Goal: Download file/media

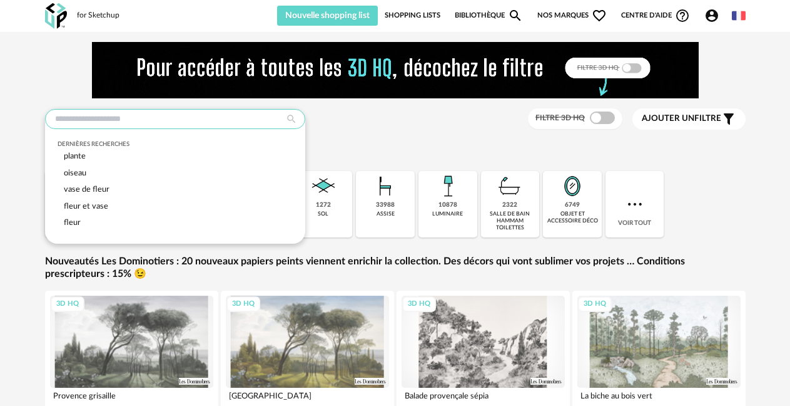
click at [145, 120] on input "text" at bounding box center [175, 119] width 260 height 20
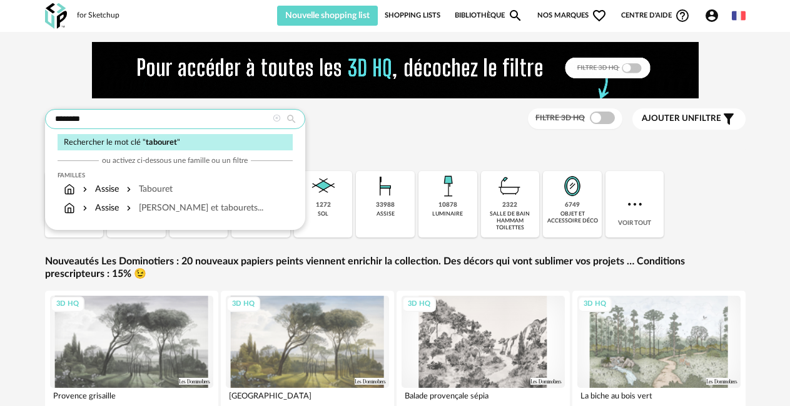
type input "********"
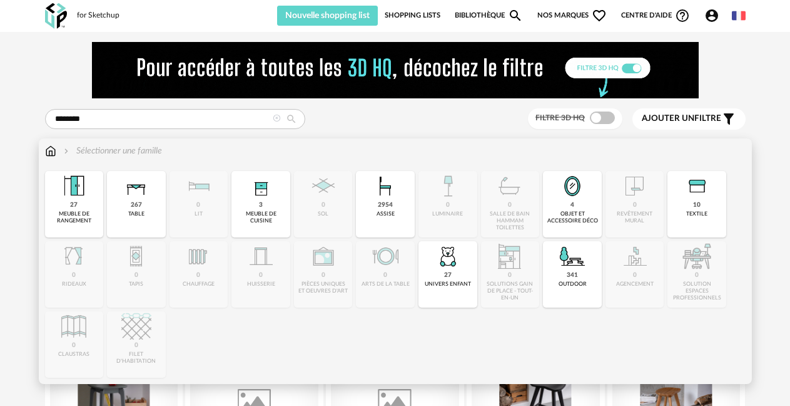
click at [141, 149] on div "Sélectionner une famille" at bounding box center [111, 151] width 101 height 13
click at [384, 201] on div "2954" at bounding box center [385, 205] width 15 height 8
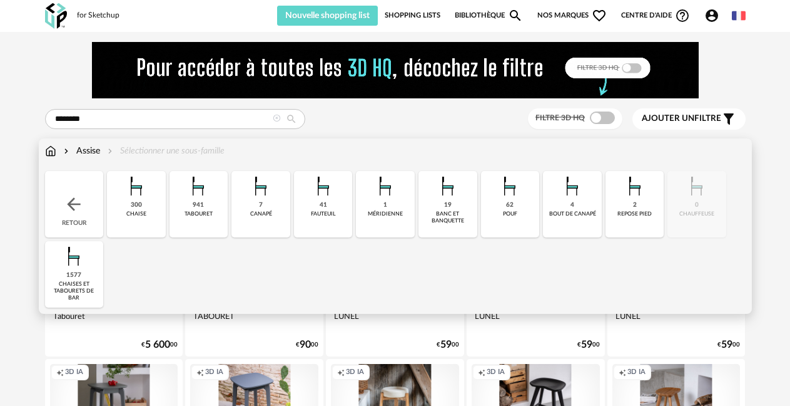
click at [195, 195] on img at bounding box center [198, 186] width 30 height 30
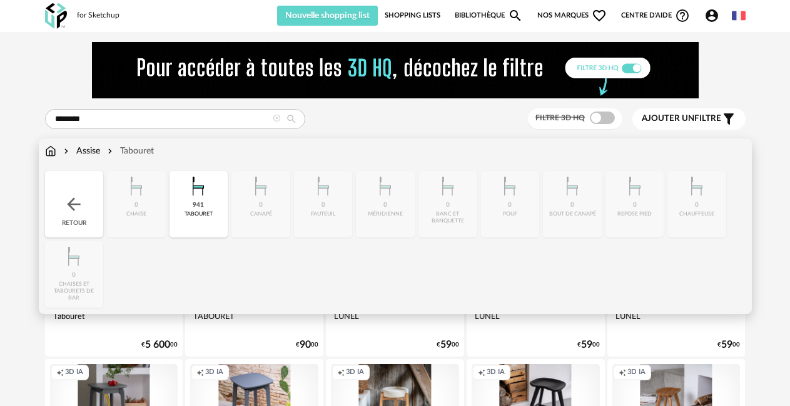
scroll to position [63, 0]
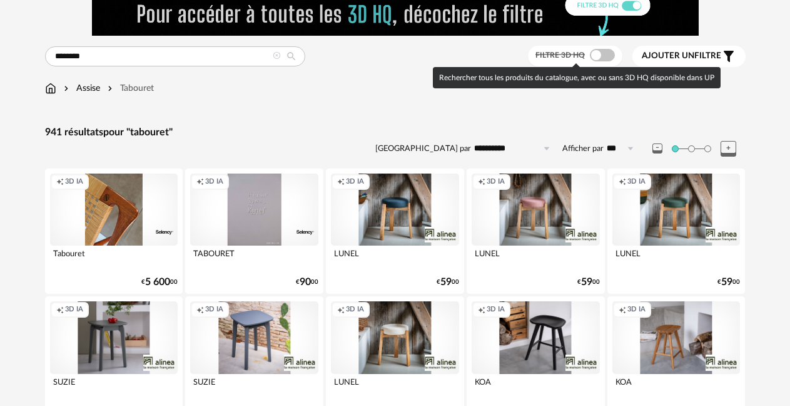
click at [609, 50] on span at bounding box center [602, 55] width 25 height 13
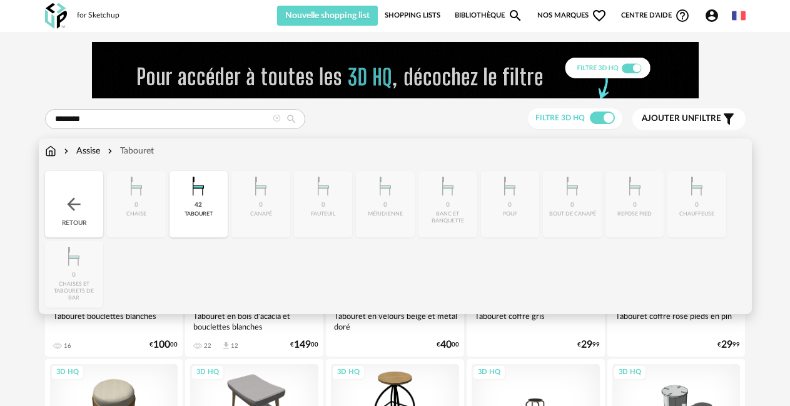
click at [94, 148] on div "Assise" at bounding box center [80, 151] width 39 height 13
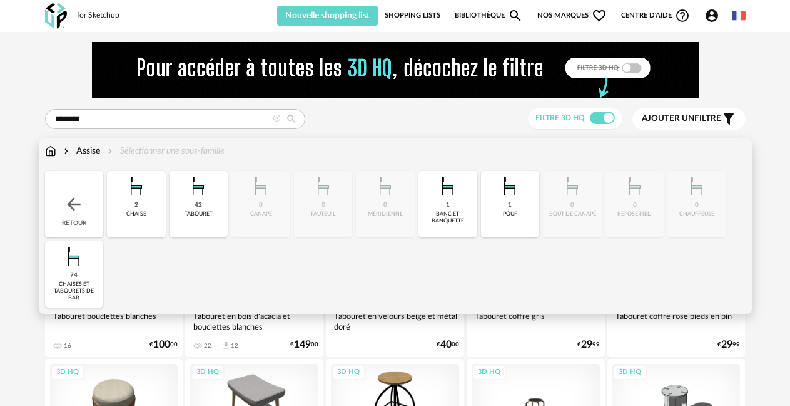
click at [73, 264] on img at bounding box center [74, 256] width 30 height 30
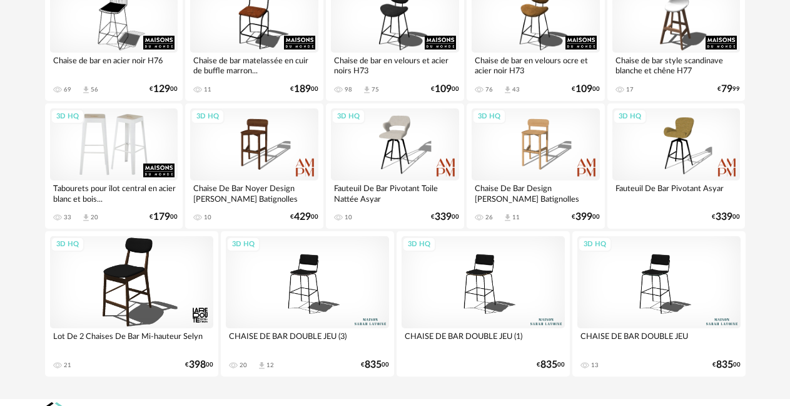
scroll to position [1810, 0]
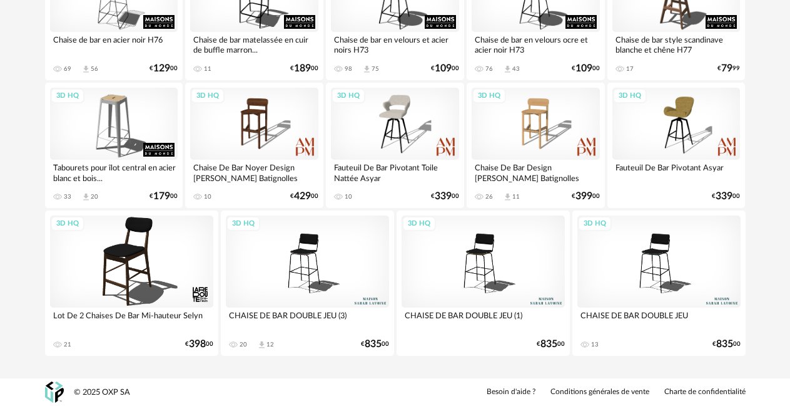
click at [650, 254] on div "3D HQ" at bounding box center [659, 261] width 163 height 92
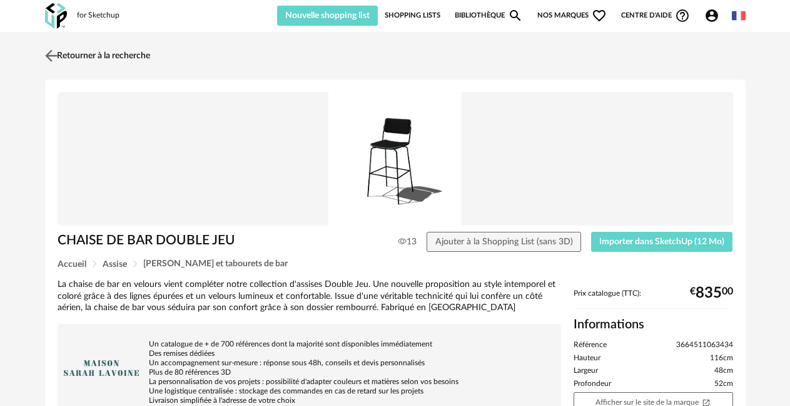
click at [48, 54] on img at bounding box center [51, 55] width 18 height 18
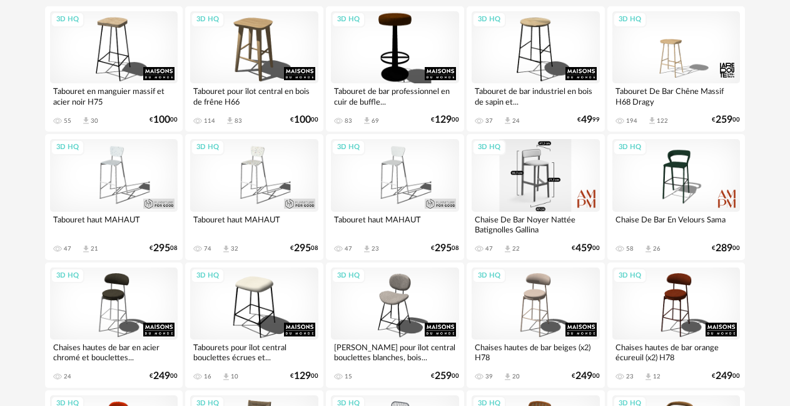
scroll to position [245, 0]
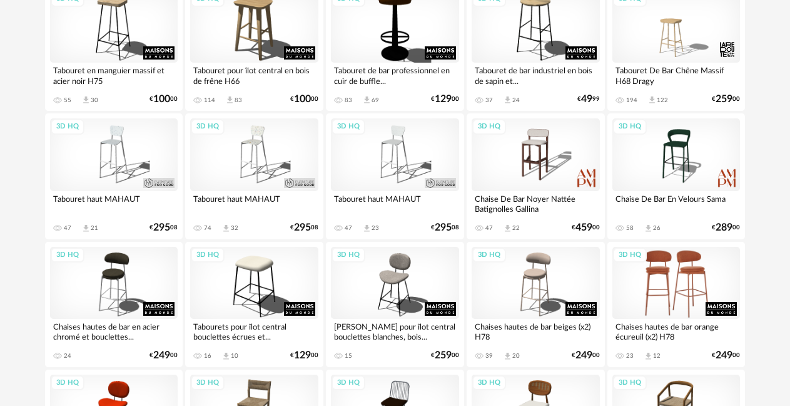
click at [680, 275] on div "3D HQ" at bounding box center [677, 283] width 128 height 72
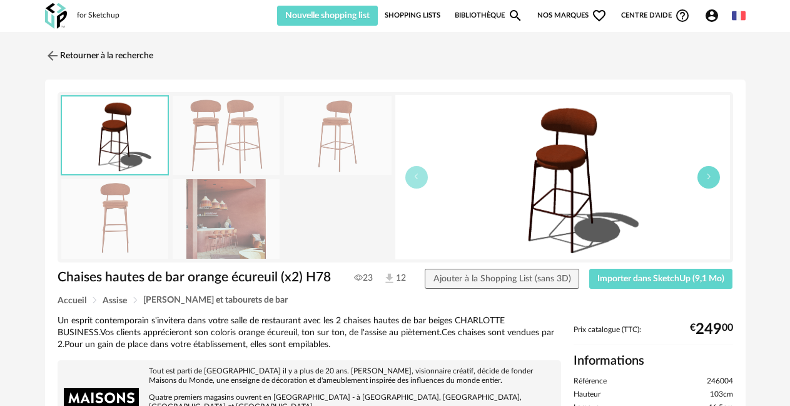
click at [711, 180] on icon "button" at bounding box center [709, 177] width 8 height 8
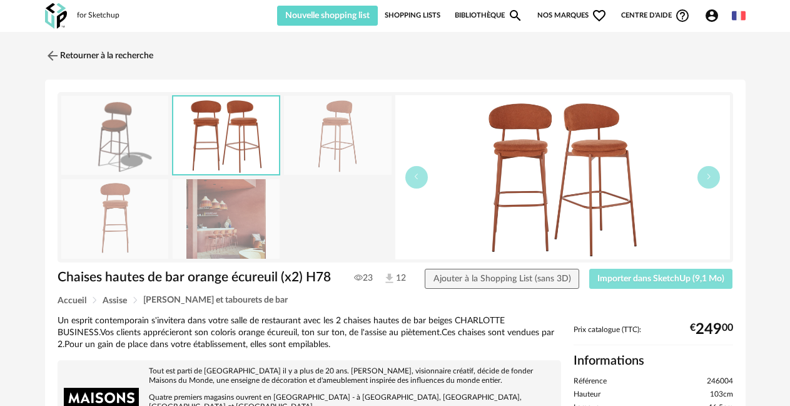
click at [627, 278] on span "Importer dans SketchUp (9,1 Mo)" at bounding box center [661, 278] width 127 height 9
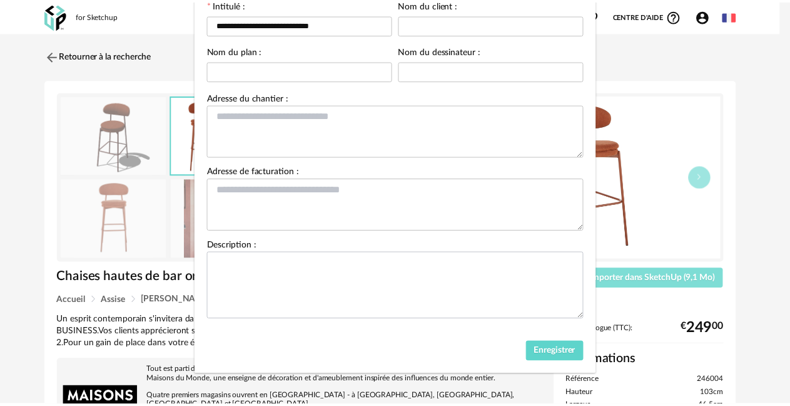
scroll to position [102, 0]
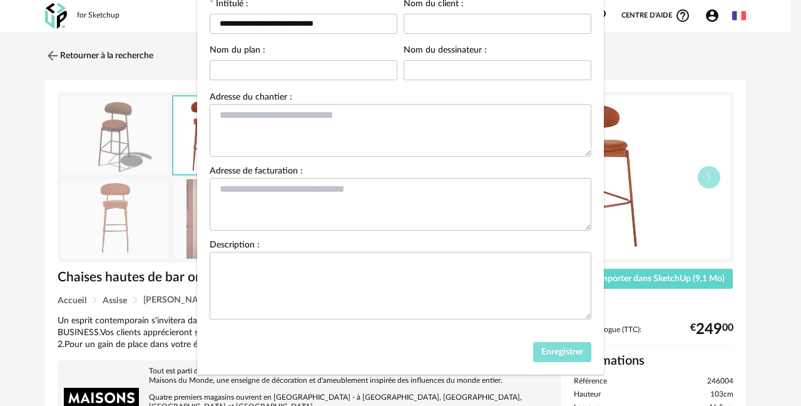
click at [558, 356] on span "Enregistrer" at bounding box center [562, 351] width 42 height 9
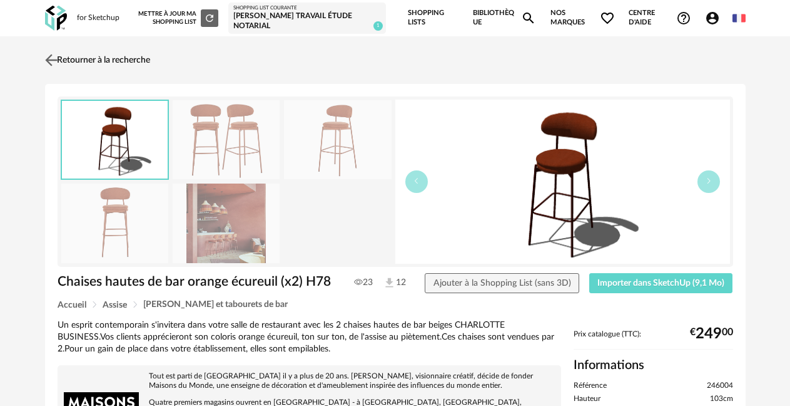
click at [96, 58] on link "Retourner à la recherche" at bounding box center [96, 60] width 108 height 28
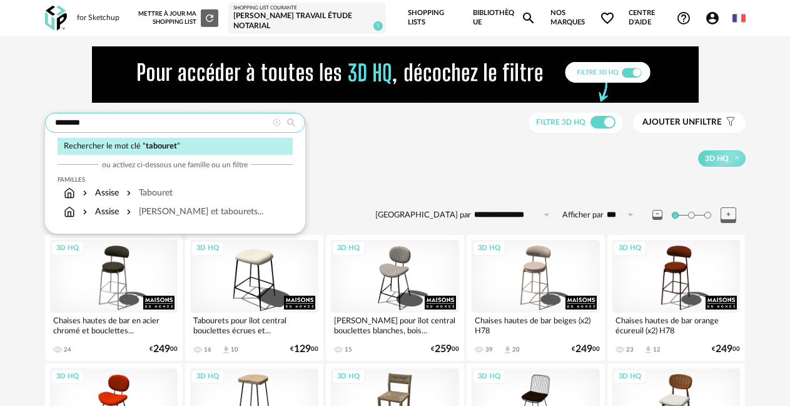
drag, startPoint x: 181, startPoint y: 123, endPoint x: 10, endPoint y: 121, distance: 171.5
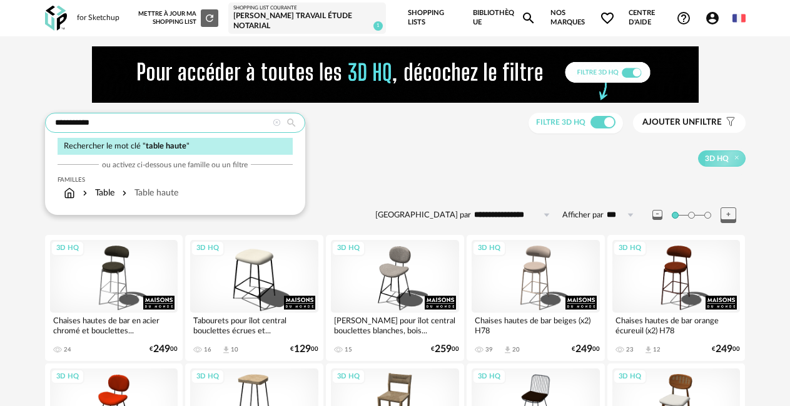
type input "**********"
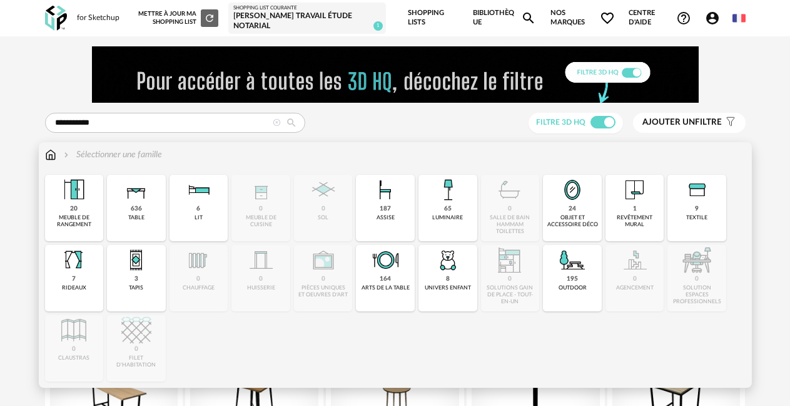
click at [136, 203] on img at bounding box center [136, 190] width 30 height 30
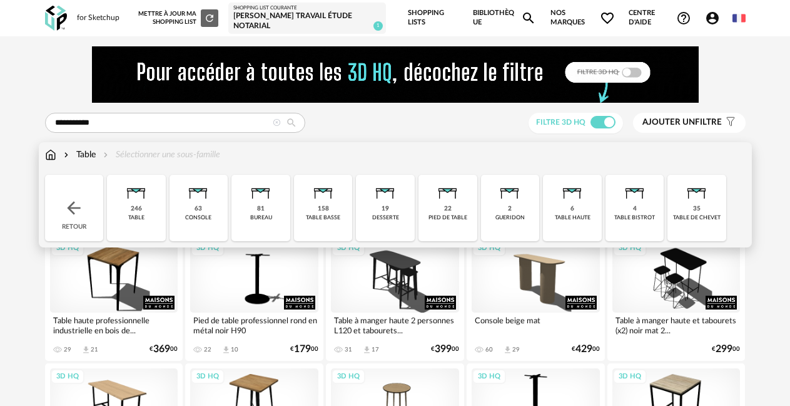
click at [575, 187] on img at bounding box center [573, 190] width 30 height 30
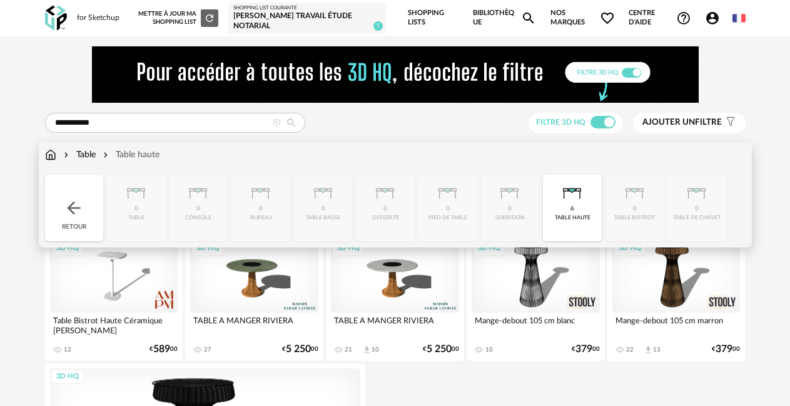
click at [635, 204] on div "Close icon Retour 0 table 0 console 0 bureau 0 table basse 0 desserte 0 pied de…" at bounding box center [395, 208] width 701 height 66
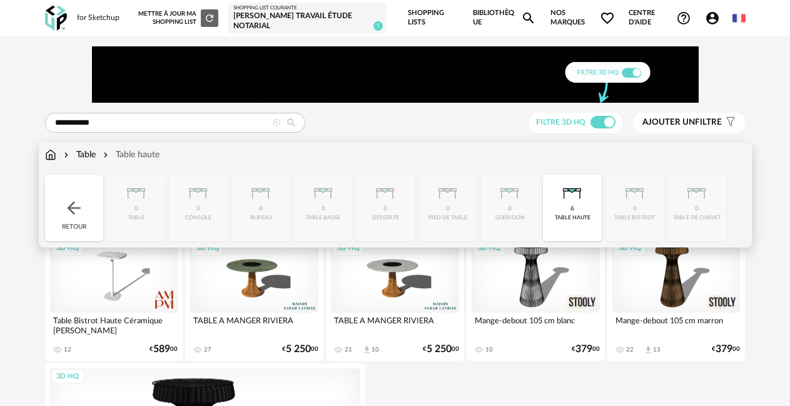
click at [89, 155] on div "Table" at bounding box center [78, 154] width 34 height 13
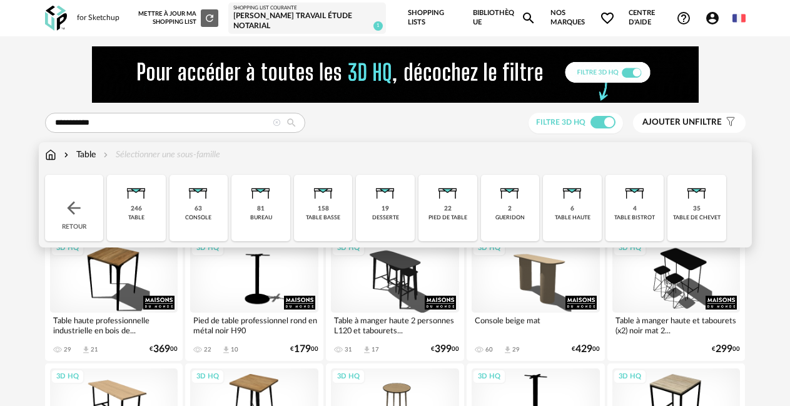
click at [636, 200] on img at bounding box center [635, 190] width 30 height 30
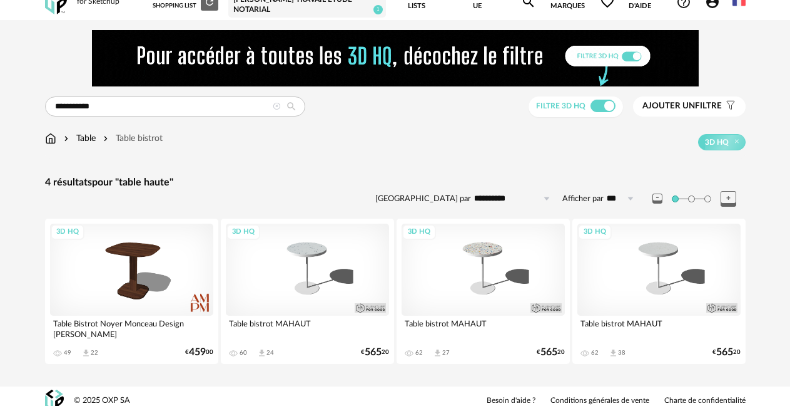
scroll to position [25, 0]
